Goal: Find specific page/section: Find specific page/section

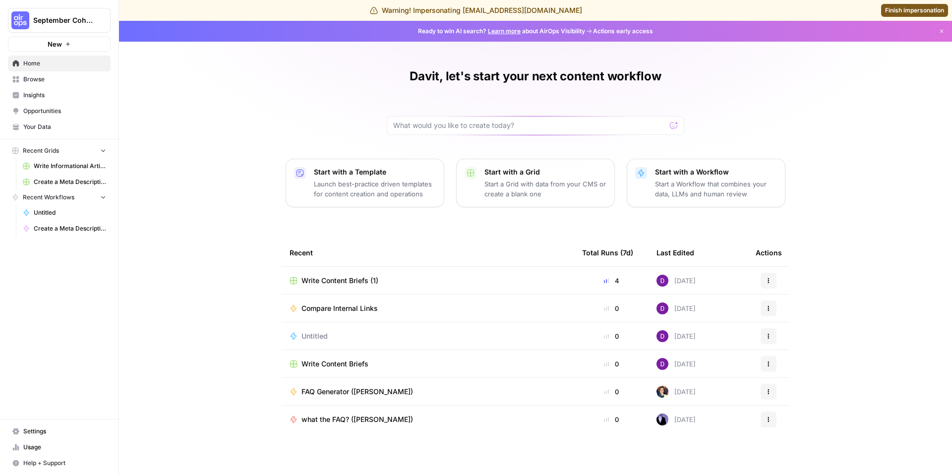
click at [340, 305] on span "Compare Internal Links" at bounding box center [339, 308] width 76 height 10
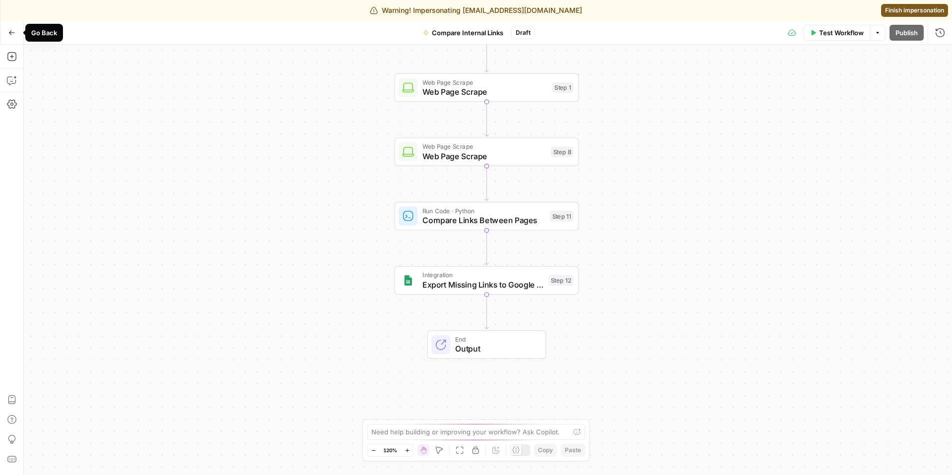
click at [11, 26] on button "Go Back" at bounding box center [12, 33] width 18 height 18
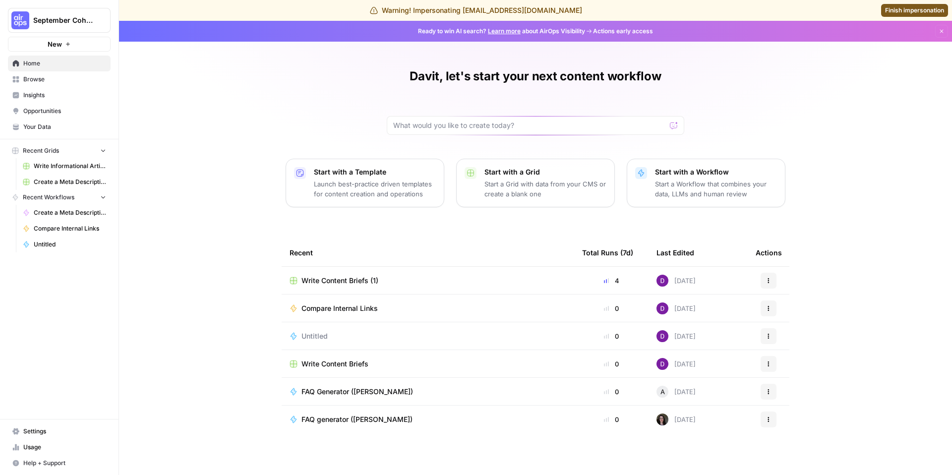
click at [355, 277] on span "Write Content Briefs (1)" at bounding box center [339, 281] width 77 height 10
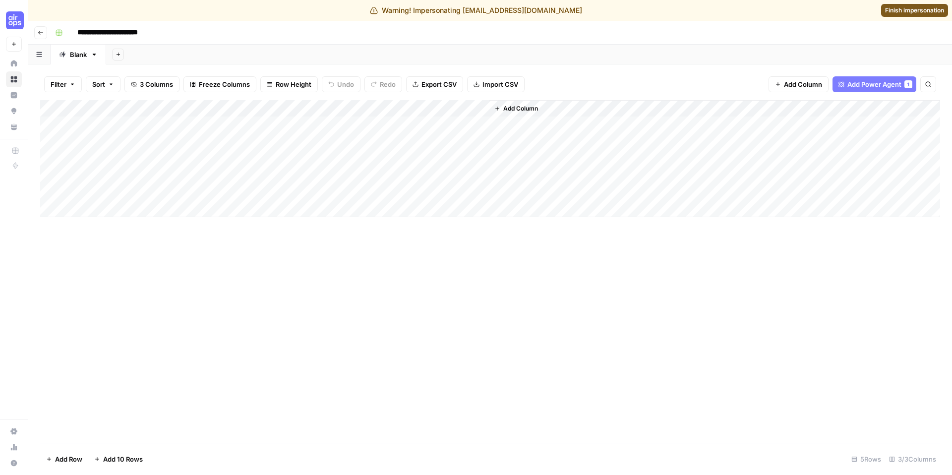
click at [916, 14] on span "Finish impersonation" at bounding box center [914, 10] width 59 height 9
